Goal: Obtain resource: Download file/media

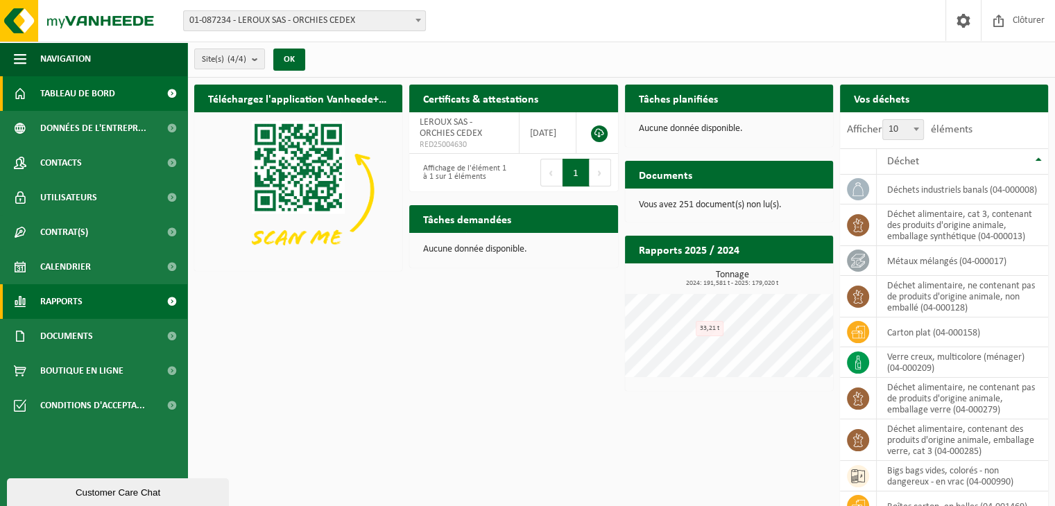
click at [86, 300] on link "Rapports" at bounding box center [93, 301] width 187 height 35
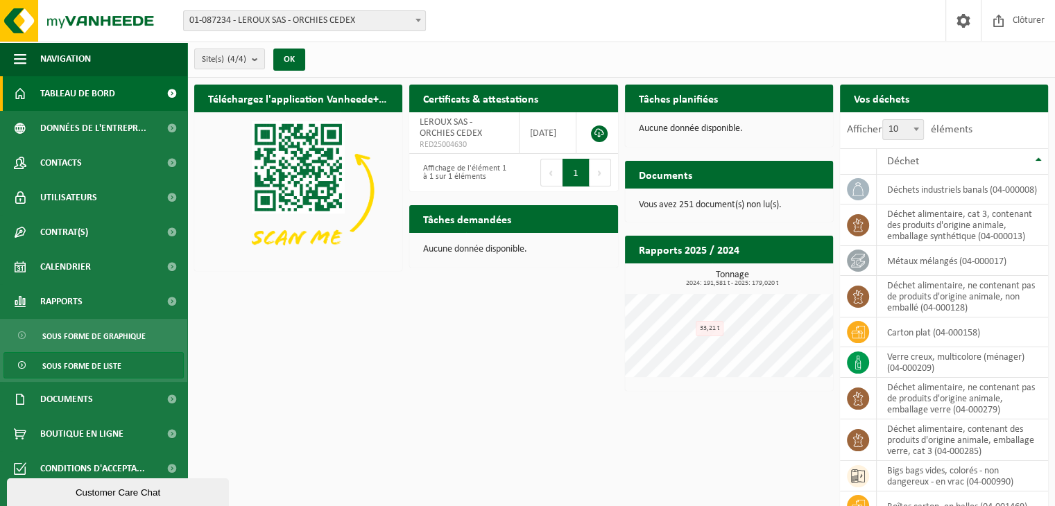
click at [94, 369] on span "Sous forme de liste" at bounding box center [81, 366] width 79 height 26
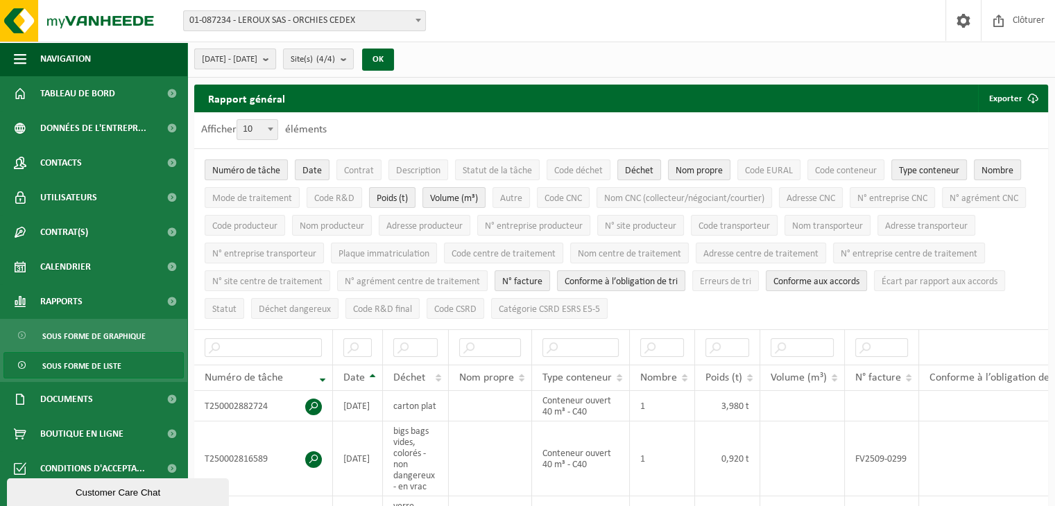
click at [256, 60] on span "[DATE] - [DATE]" at bounding box center [229, 59] width 55 height 21
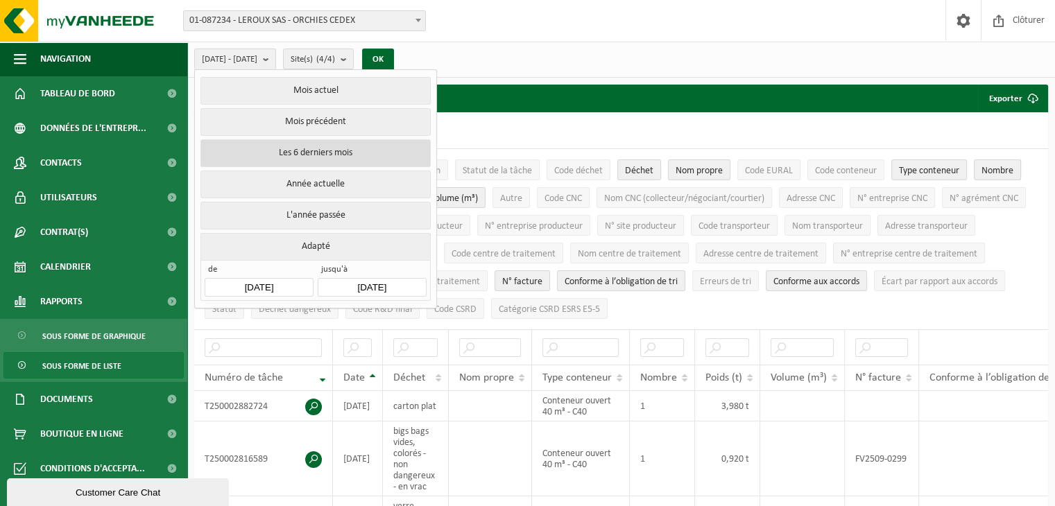
click at [311, 148] on button "Les 6 derniers mois" at bounding box center [315, 153] width 230 height 28
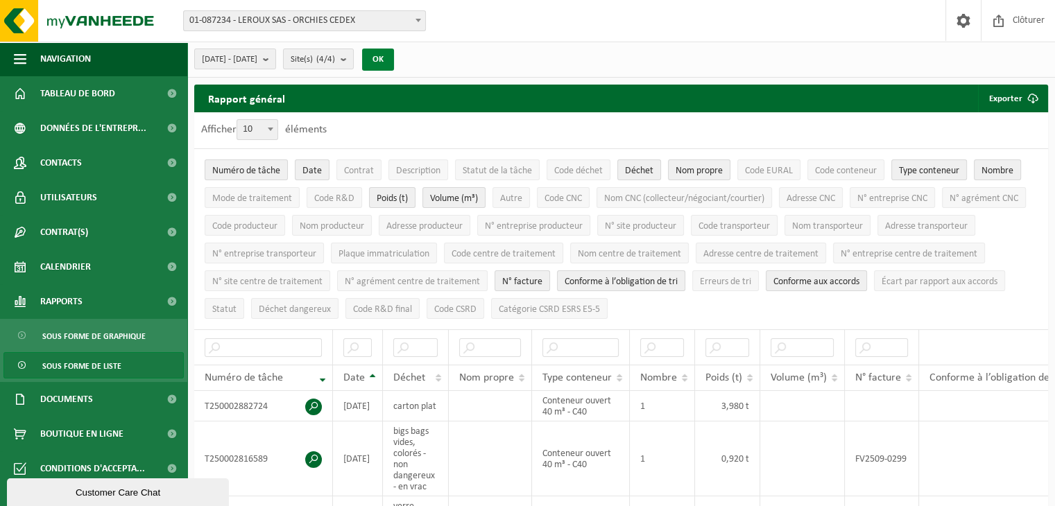
click at [394, 59] on button "OK" at bounding box center [378, 60] width 32 height 22
click at [1027, 92] on span "submit" at bounding box center [1033, 99] width 28 height 28
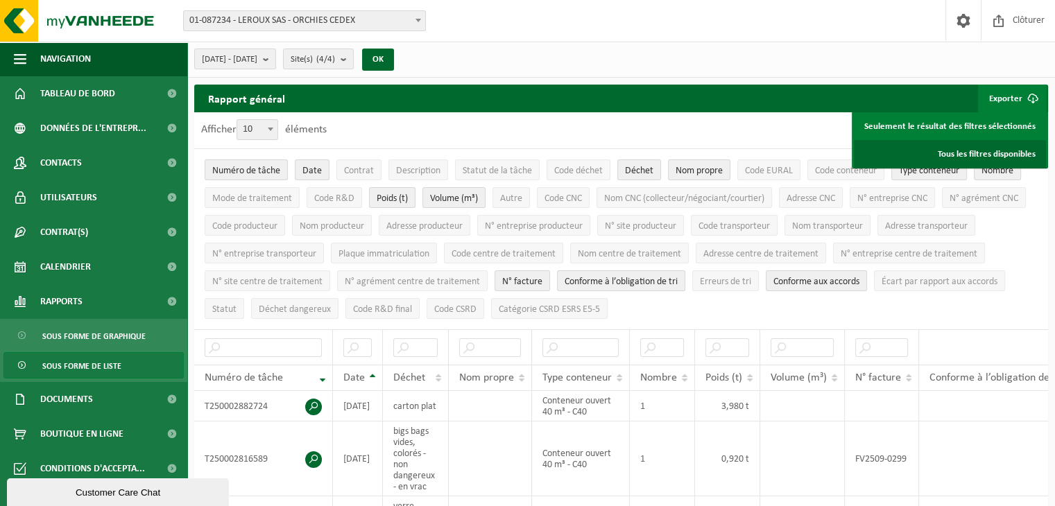
click at [970, 150] on link "Tous les filtres disponibles" at bounding box center [950, 154] width 192 height 28
